Goal: Navigation & Orientation: Find specific page/section

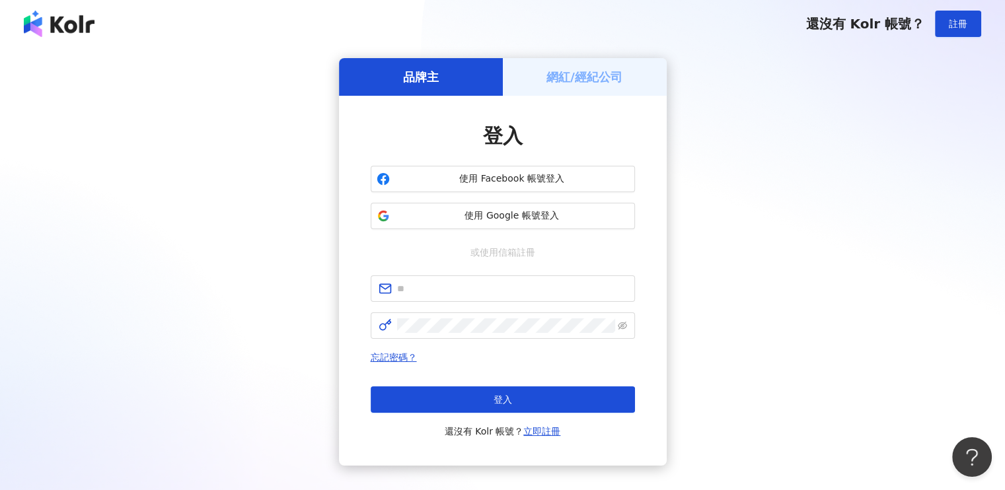
click at [593, 73] on h5 "網紅/經紀公司" at bounding box center [584, 77] width 76 height 17
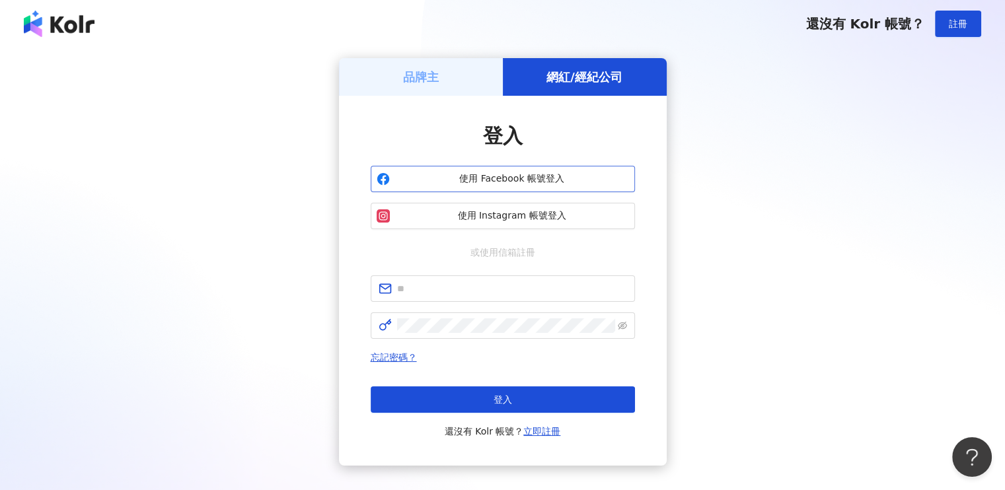
click at [514, 174] on span "使用 Facebook 帳號登入" at bounding box center [512, 178] width 234 height 13
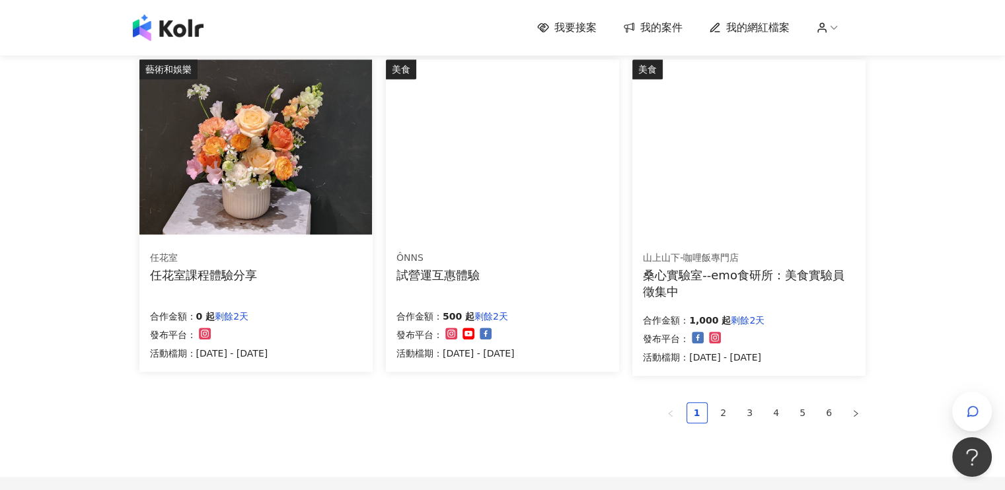
scroll to position [928, 0]
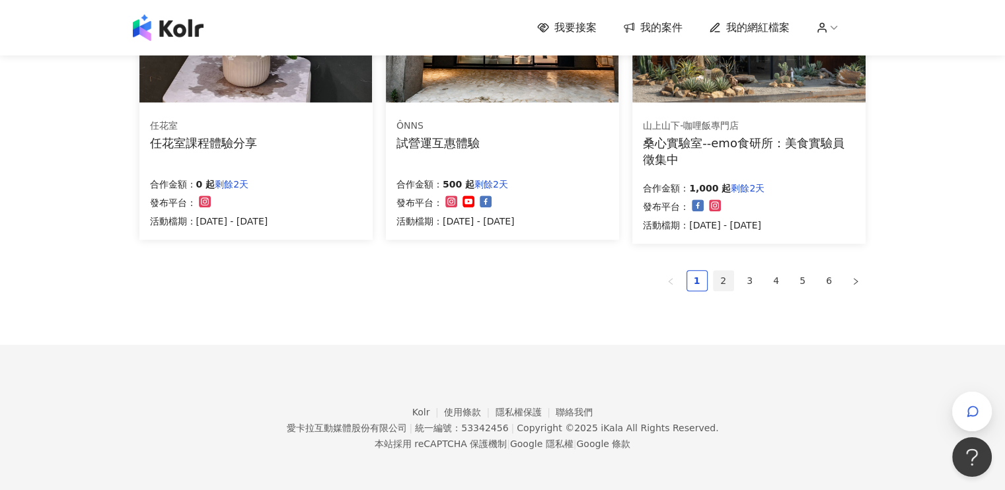
click at [718, 286] on link "2" at bounding box center [724, 281] width 20 height 20
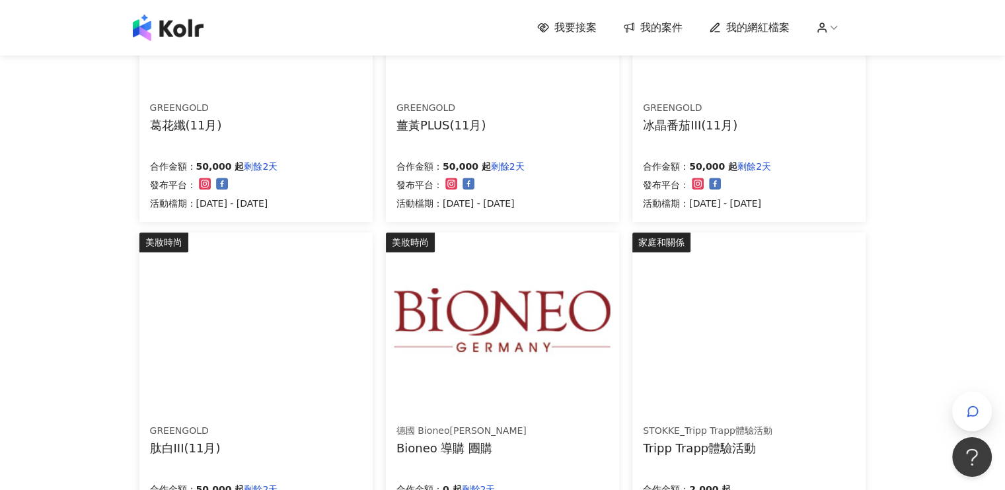
scroll to position [727, 0]
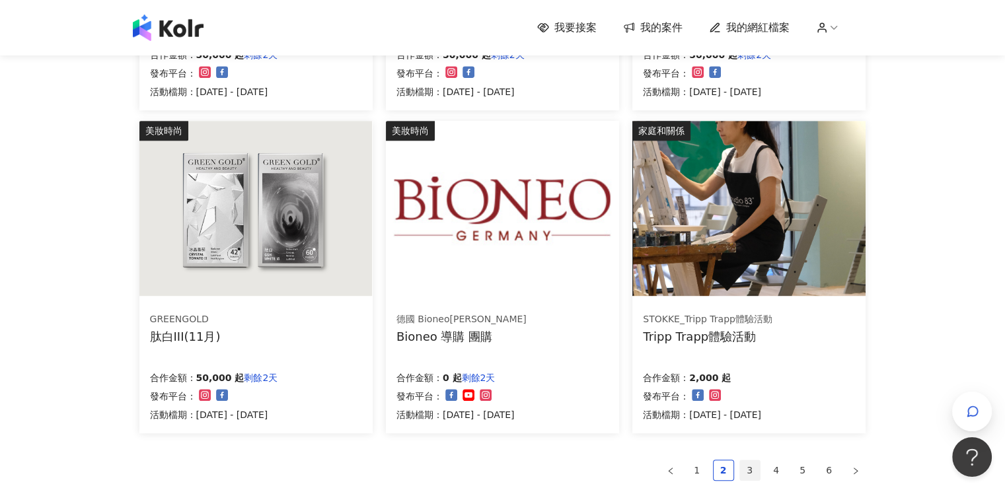
click at [753, 465] on link "3" at bounding box center [750, 471] width 20 height 20
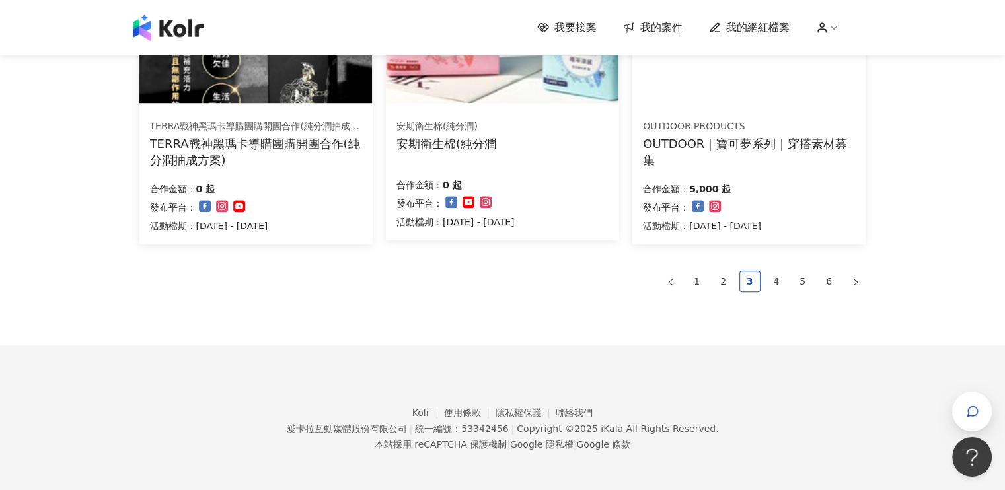
scroll to position [928, 0]
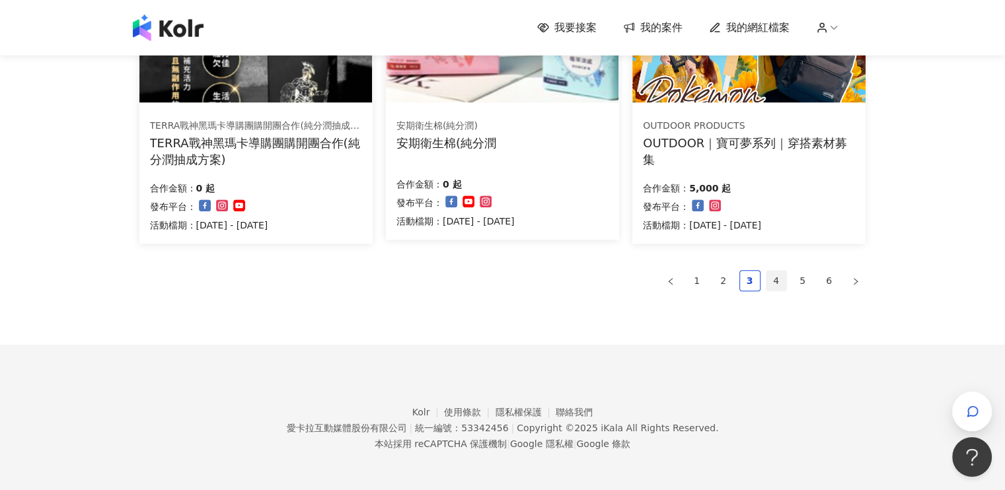
click at [774, 276] on link "4" at bounding box center [776, 281] width 20 height 20
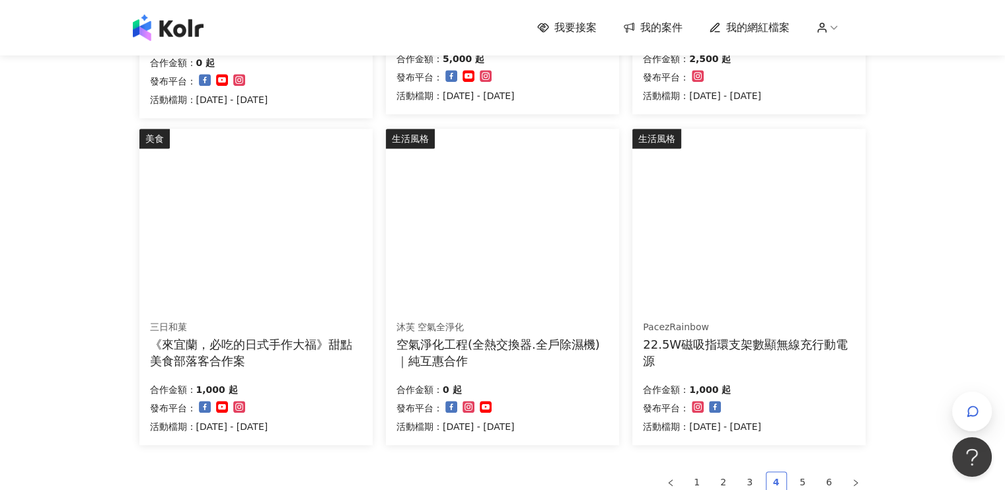
scroll to position [793, 0]
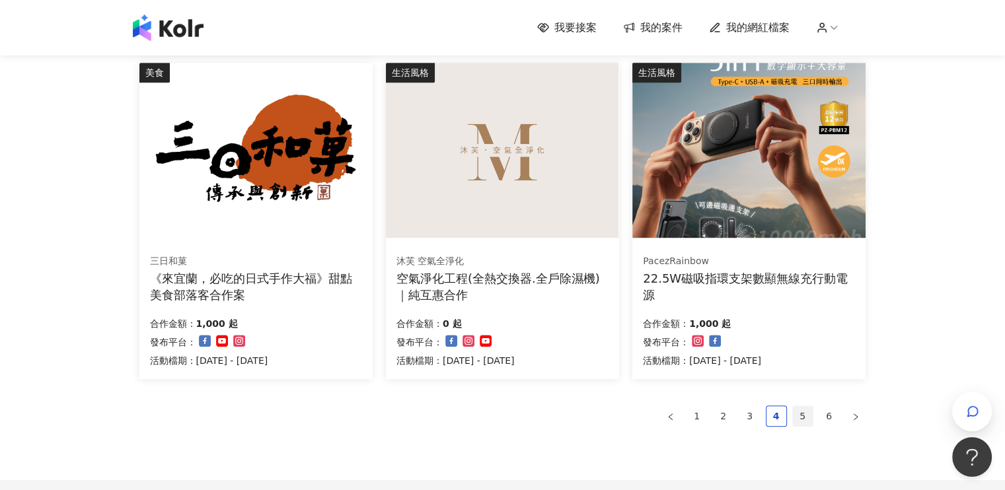
click at [801, 413] on link "5" at bounding box center [803, 416] width 20 height 20
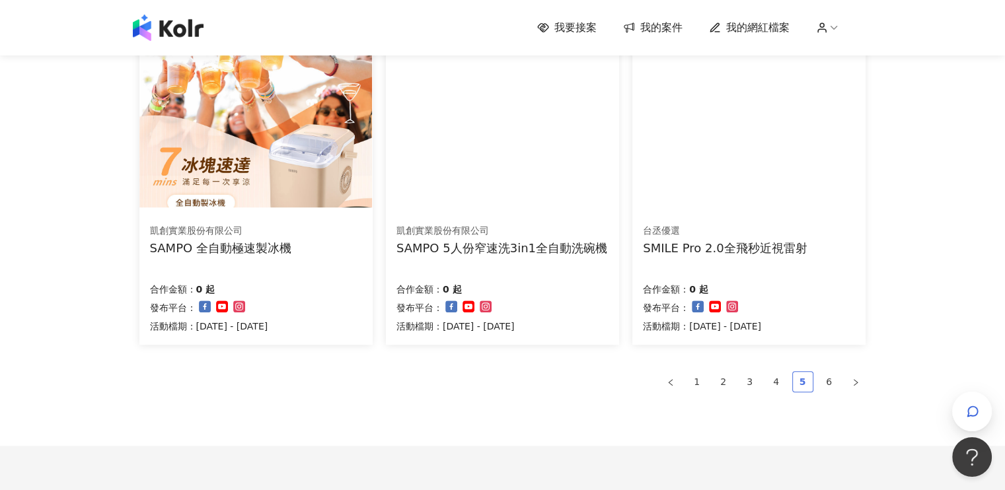
scroll to position [925, 0]
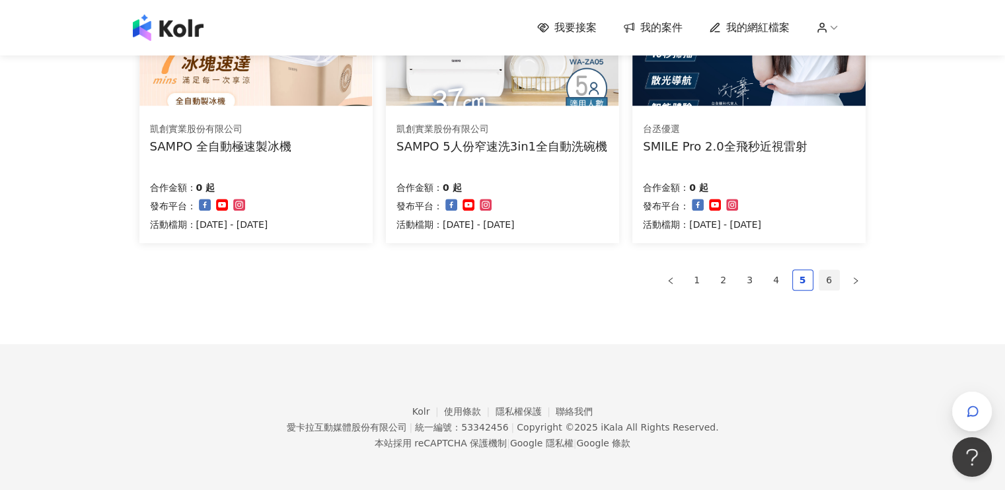
click at [825, 278] on link "6" at bounding box center [829, 280] width 20 height 20
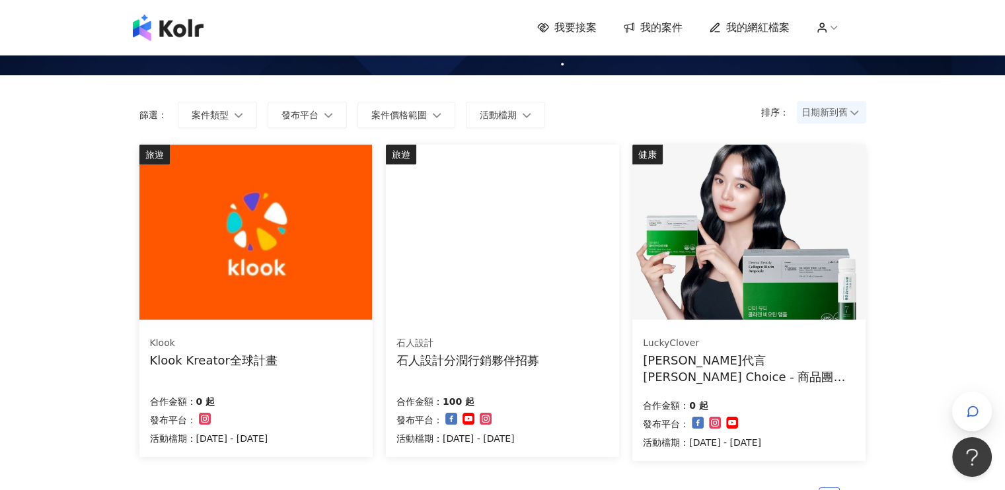
scroll to position [0, 0]
